Goal: Task Accomplishment & Management: Complete application form

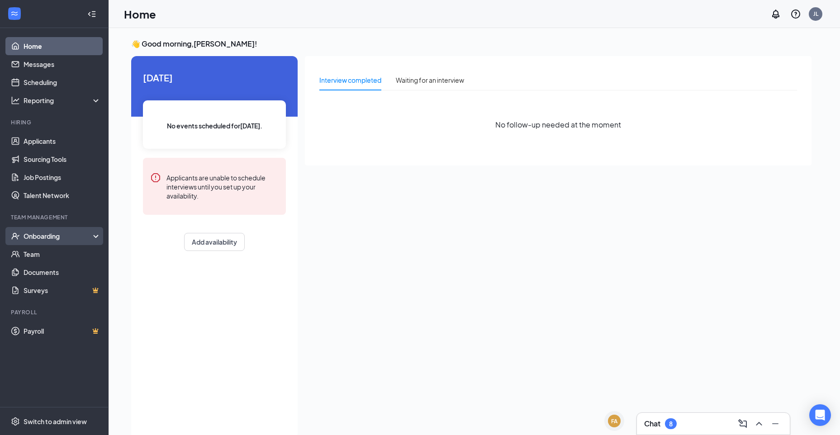
click at [52, 236] on div "Onboarding" at bounding box center [59, 236] width 70 height 9
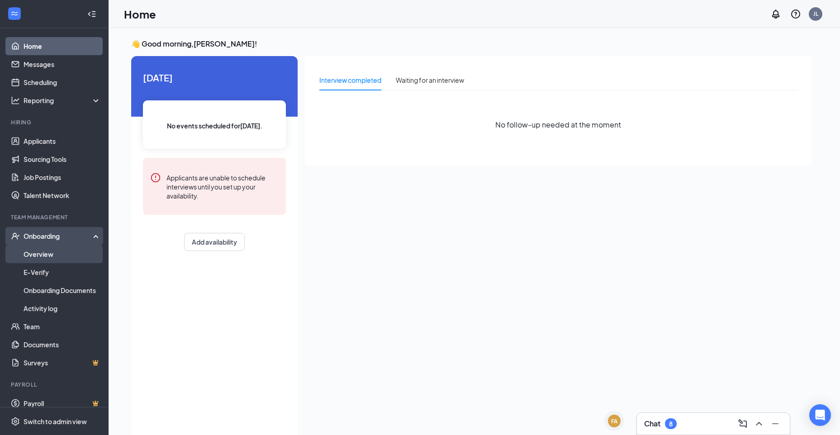
click at [58, 250] on link "Overview" at bounding box center [62, 254] width 77 height 18
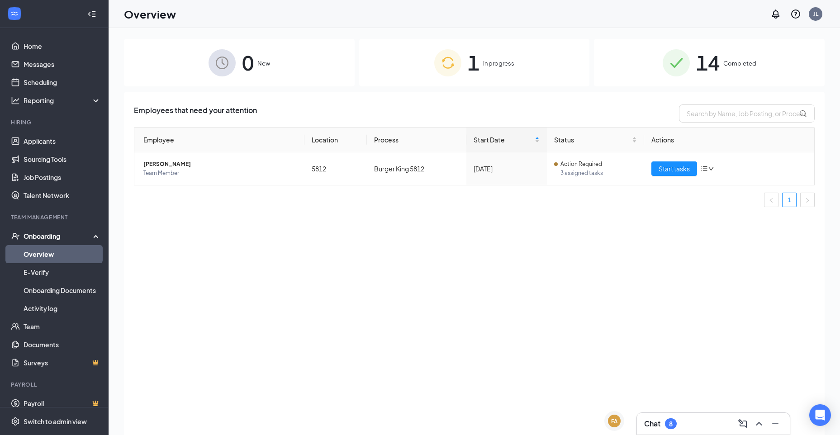
click at [411, 61] on img at bounding box center [447, 62] width 27 height 27
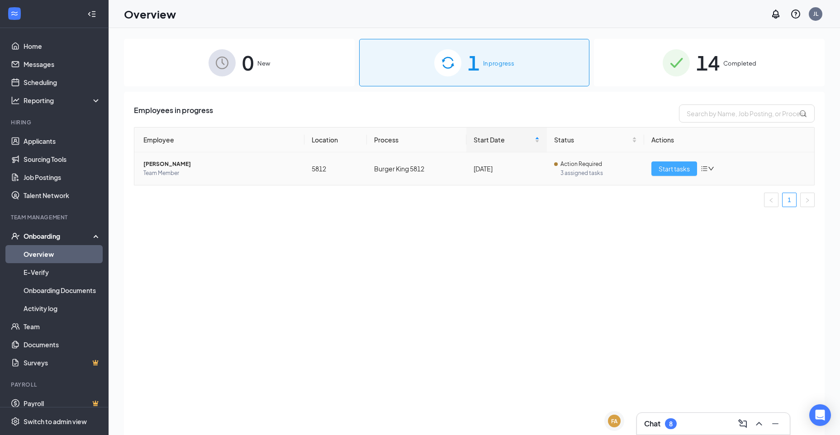
click at [411, 173] on button "Start tasks" at bounding box center [674, 168] width 46 height 14
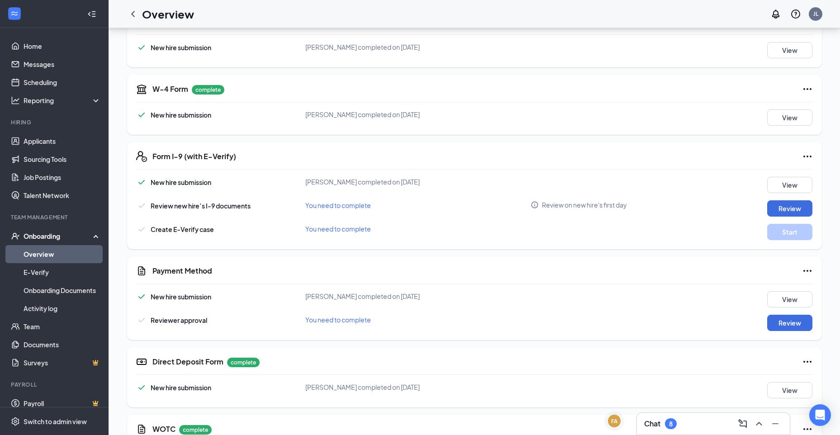
scroll to position [90, 0]
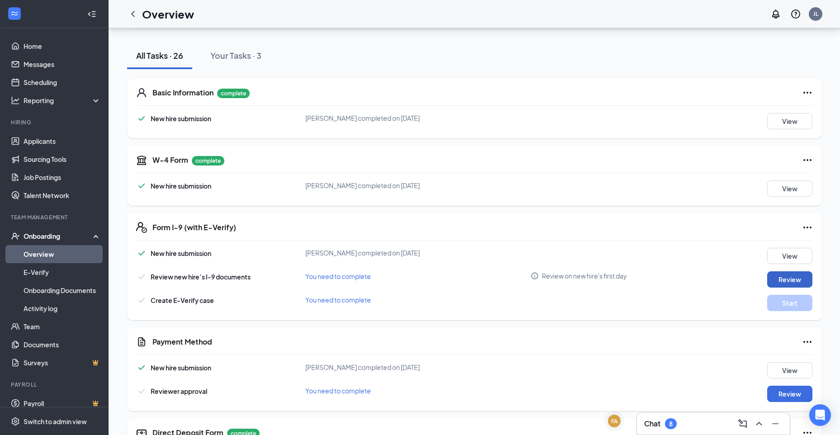
click at [411, 281] on button "Review" at bounding box center [789, 279] width 45 height 16
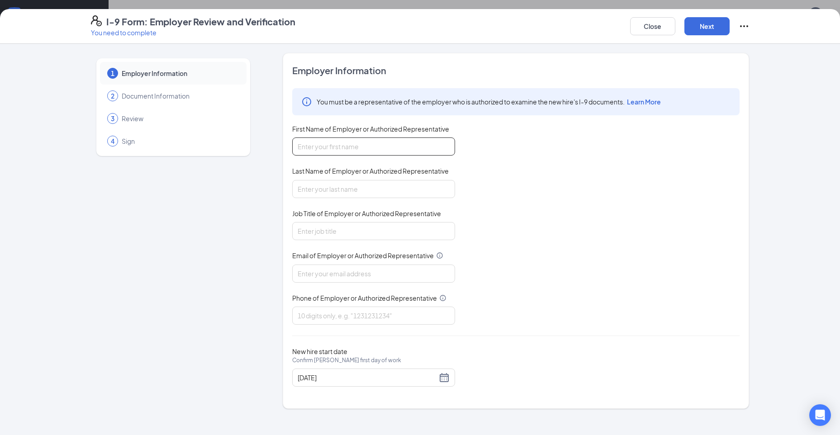
click at [401, 145] on input "First Name of Employer or Authorized Representative" at bounding box center [373, 147] width 163 height 18
type input "J"
type input "Oscar"
click at [379, 132] on span "First Name of Employer or Authorized Representative" at bounding box center [370, 128] width 157 height 9
click at [379, 138] on input "Oscar" at bounding box center [373, 147] width 163 height 18
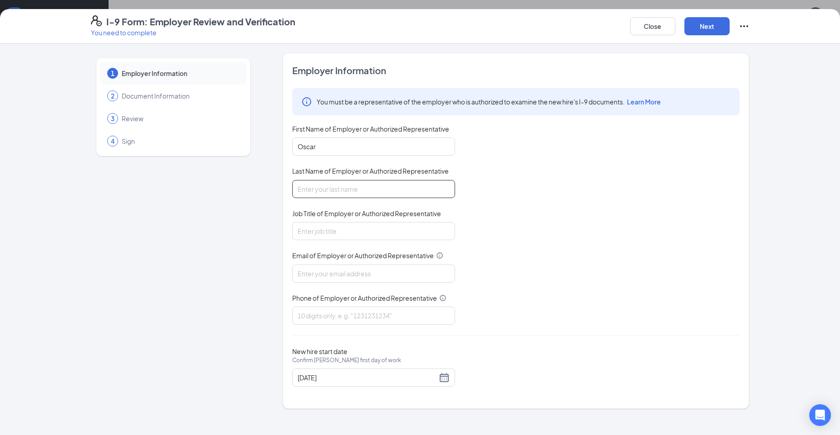
click at [364, 180] on input "Last Name of Employer or Authorized Representative" at bounding box center [373, 189] width 163 height 18
type input "[PERSON_NAME]"
click at [361, 221] on div "Job Title of Employer or Authorized Representative" at bounding box center [373, 215] width 163 height 13
click at [358, 233] on input "Job Title of Employer or Authorized Representative" at bounding box center [373, 231] width 163 height 18
type input "assistant"
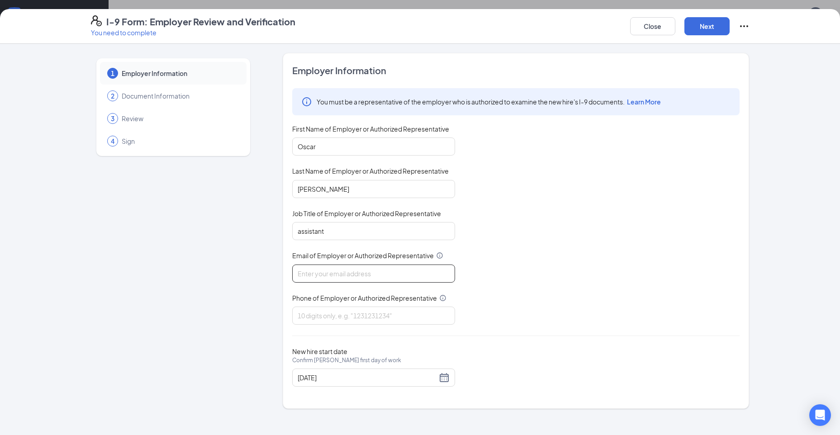
click at [399, 279] on input "Email of Employer or Authorized Representative" at bounding box center [373, 274] width 163 height 18
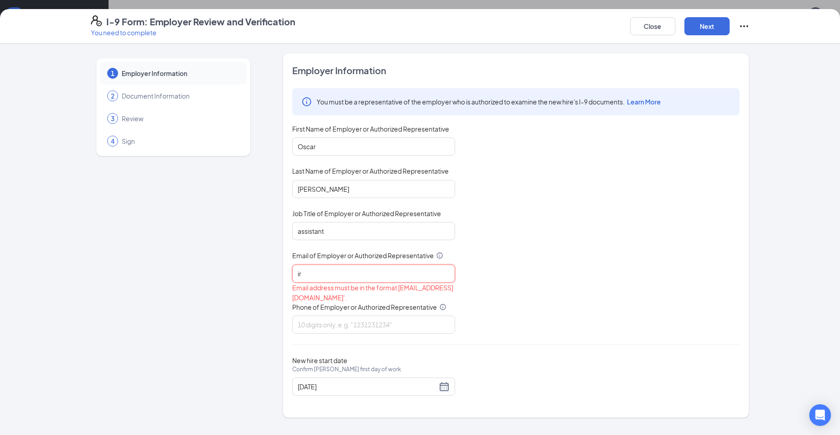
type input "i"
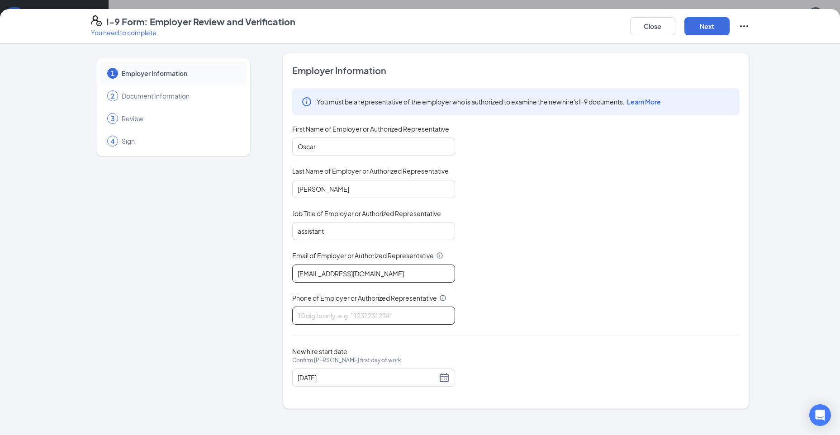
type input "[EMAIL_ADDRESS][DOMAIN_NAME]"
click at [385, 314] on input "Phone of Employer or Authorized Representative" at bounding box center [373, 316] width 163 height 18
type input "7256663855"
click at [411, 206] on div "You must be a representative of the employer who is authorized to examine the n…" at bounding box center [515, 206] width 447 height 237
click at [411, 24] on button "Next" at bounding box center [706, 26] width 45 height 18
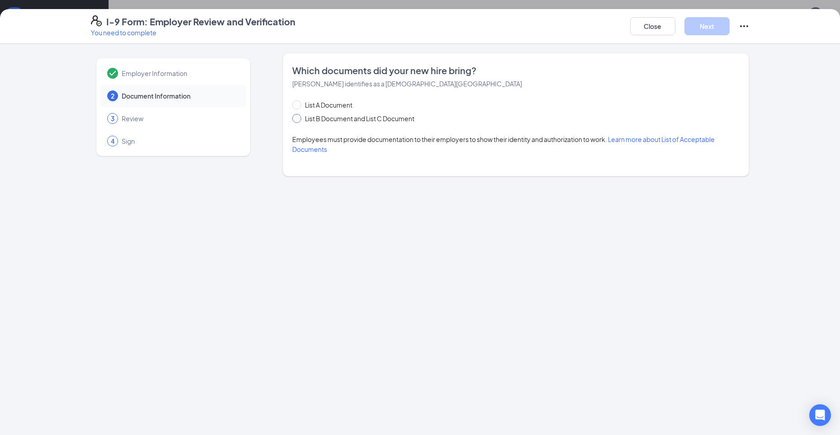
click at [399, 115] on span "List B Document and List C Document" at bounding box center [359, 119] width 117 height 10
click at [299, 115] on input "List B Document and List C Document" at bounding box center [295, 117] width 6 height 6
radio input "true"
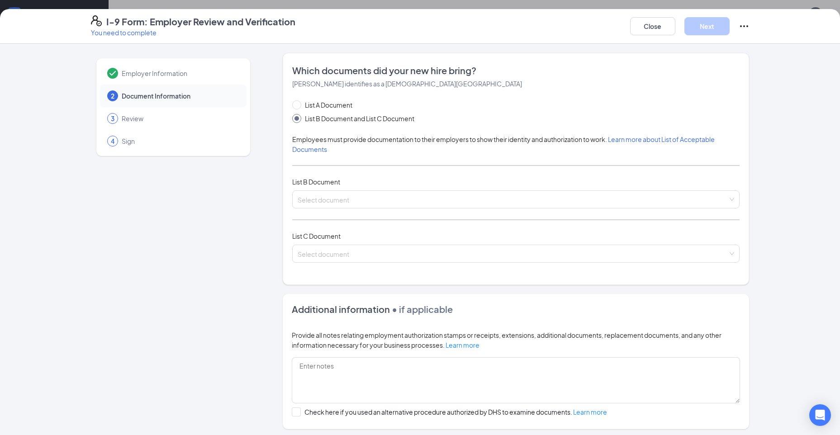
click at [411, 42] on div "I-9 Form: Employer Review and Verification You need to complete Close Next" at bounding box center [420, 26] width 840 height 35
click at [411, 30] on button "Close" at bounding box center [652, 26] width 45 height 18
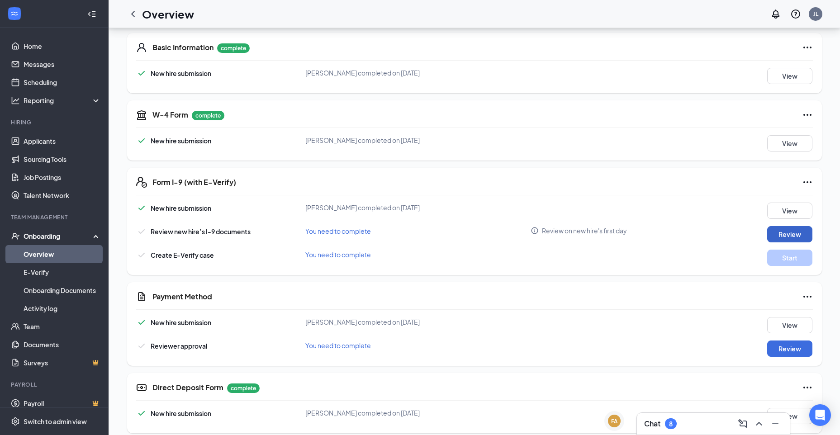
scroll to position [181, 0]
